Goal: Find specific page/section: Find specific page/section

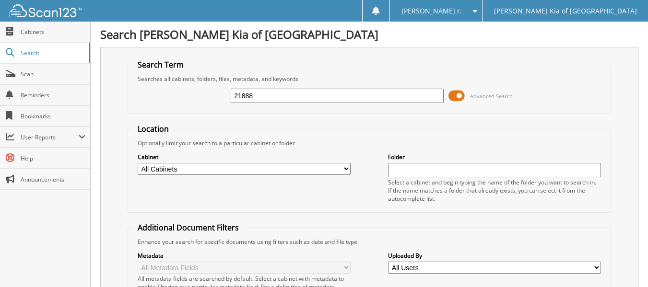
type input "21888"
drag, startPoint x: 248, startPoint y: 94, endPoint x: 655, endPoint y: -10, distance: 420.3
type input "21924"
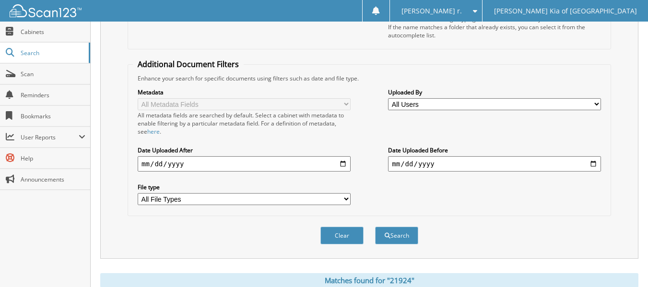
scroll to position [303, 0]
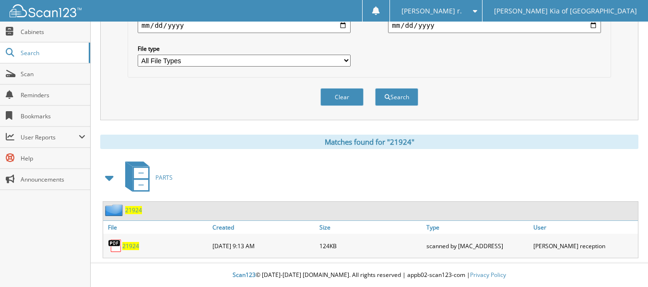
click at [134, 209] on span "21924" at bounding box center [133, 210] width 17 height 8
